Goal: Transaction & Acquisition: Purchase product/service

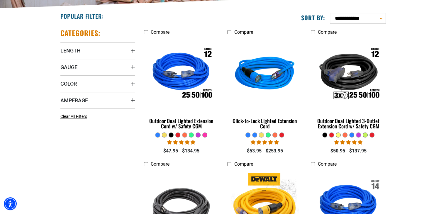
scroll to position [176, 0]
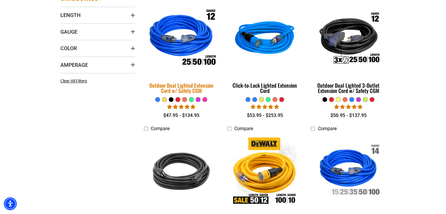
click at [183, 88] on div "Outdoor Dual Lighted Extension Cord w/ Safety CGM" at bounding box center [181, 88] width 75 height 11
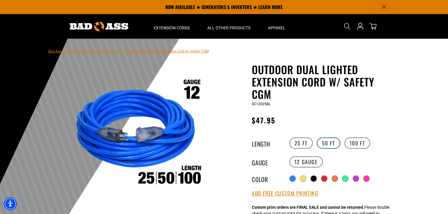
click at [327, 142] on label "50 FT" at bounding box center [328, 142] width 23 height 11
